Goal: Find specific page/section: Find specific page/section

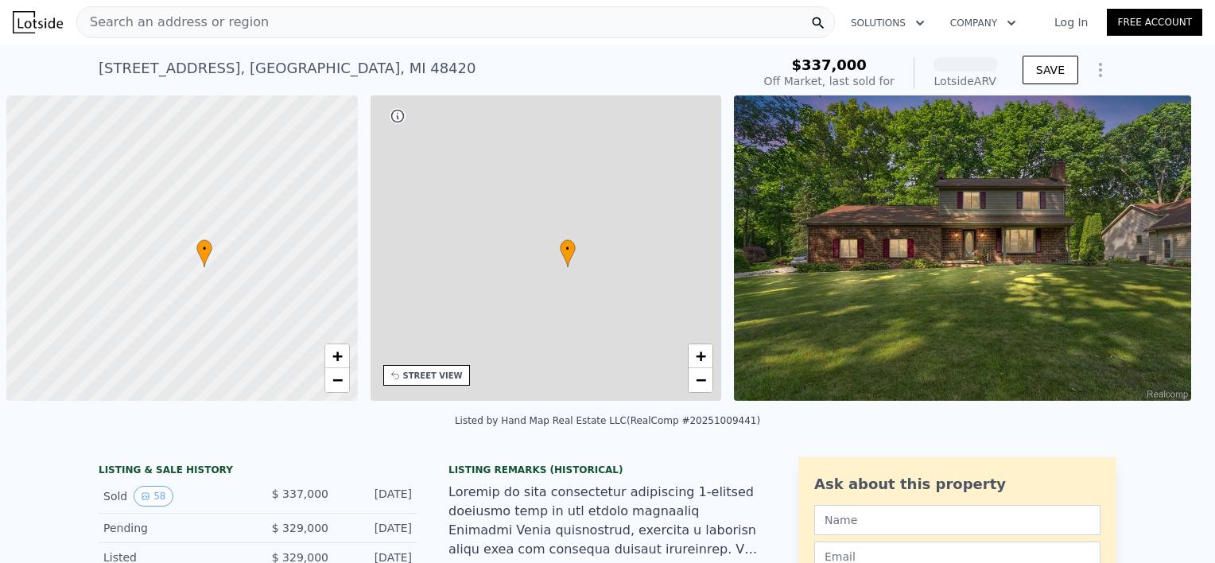
scroll to position [0, 6]
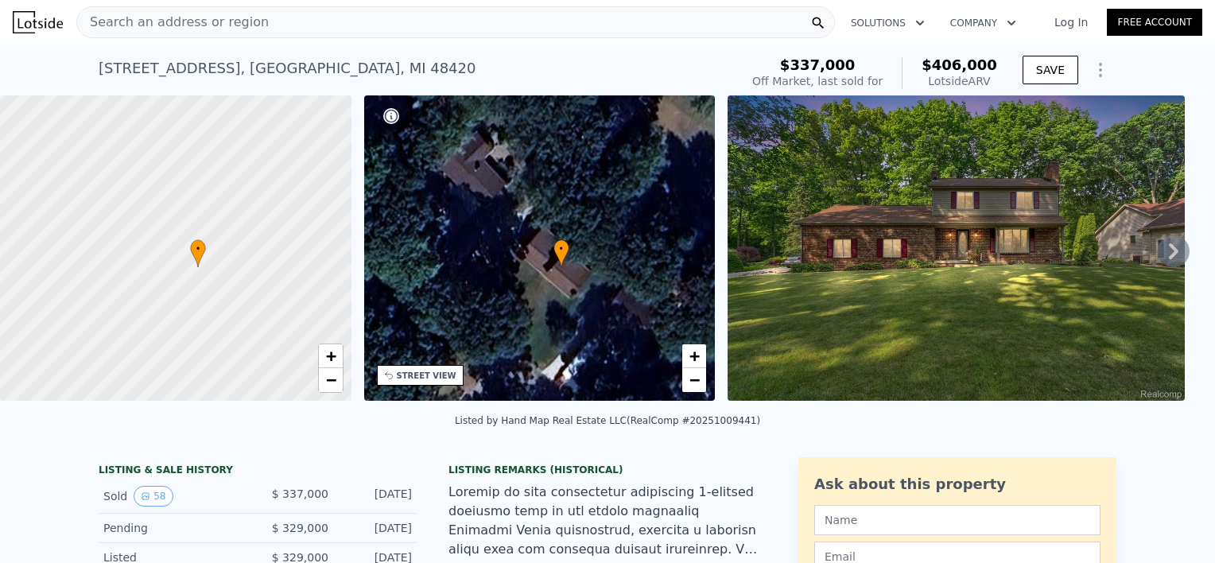
click at [953, 266] on img at bounding box center [956, 247] width 457 height 305
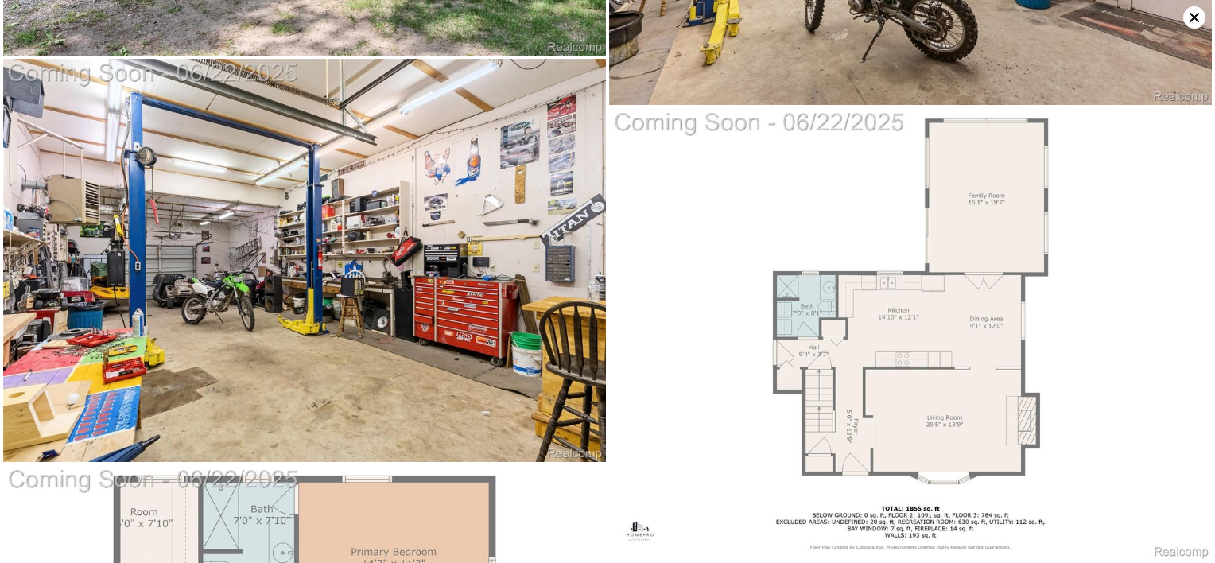
scroll to position [10638, 0]
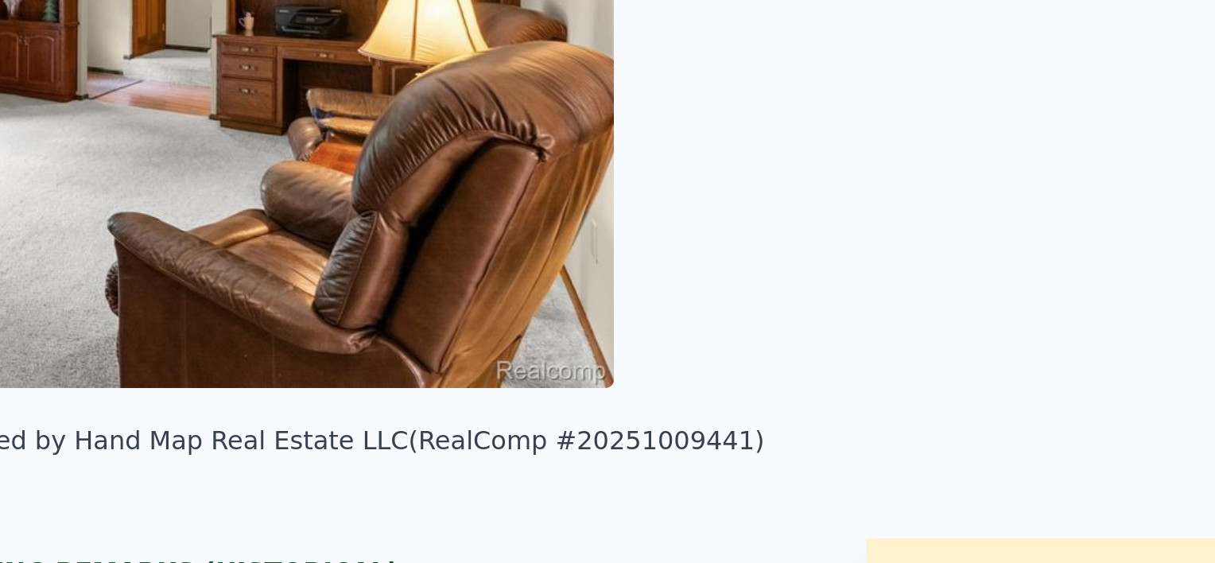
scroll to position [20, 0]
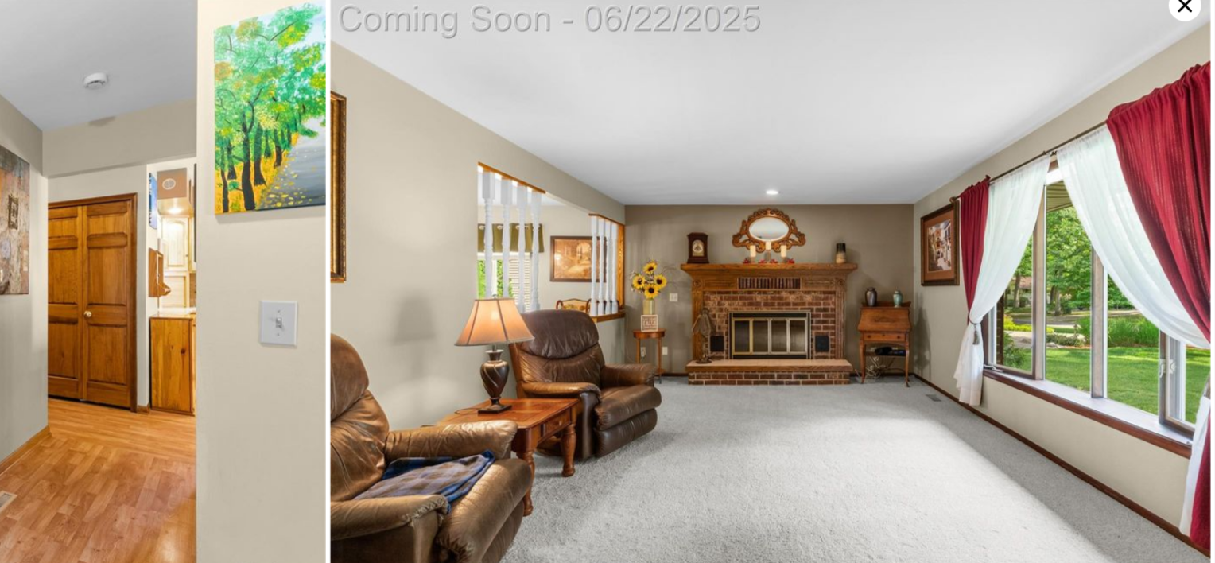
scroll to position [2153, 0]
